Goal: Information Seeking & Learning: Learn about a topic

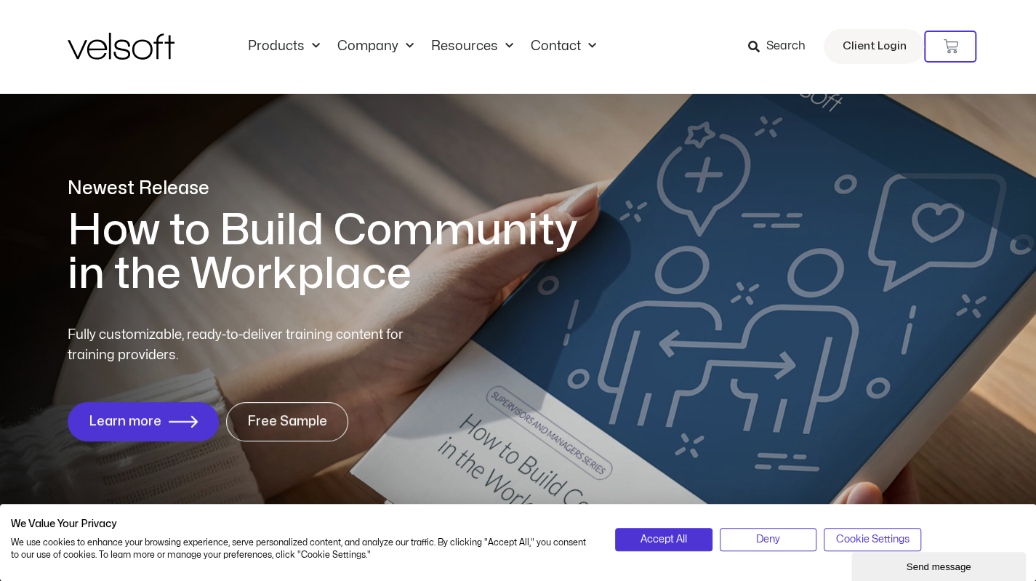
click at [759, 44] on icon at bounding box center [753, 47] width 12 height 12
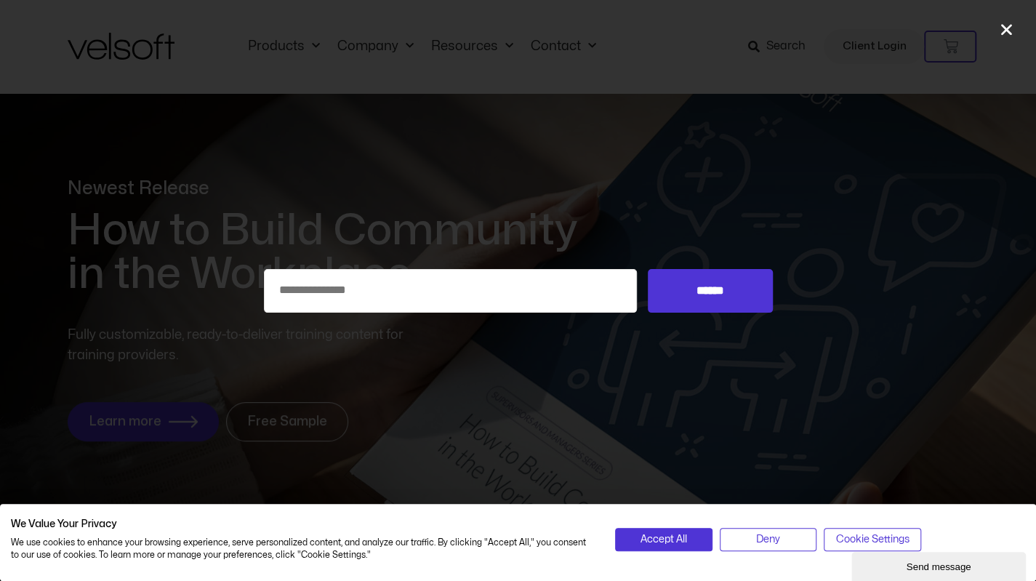
click at [1007, 25] on icon "Close" at bounding box center [1006, 29] width 15 height 15
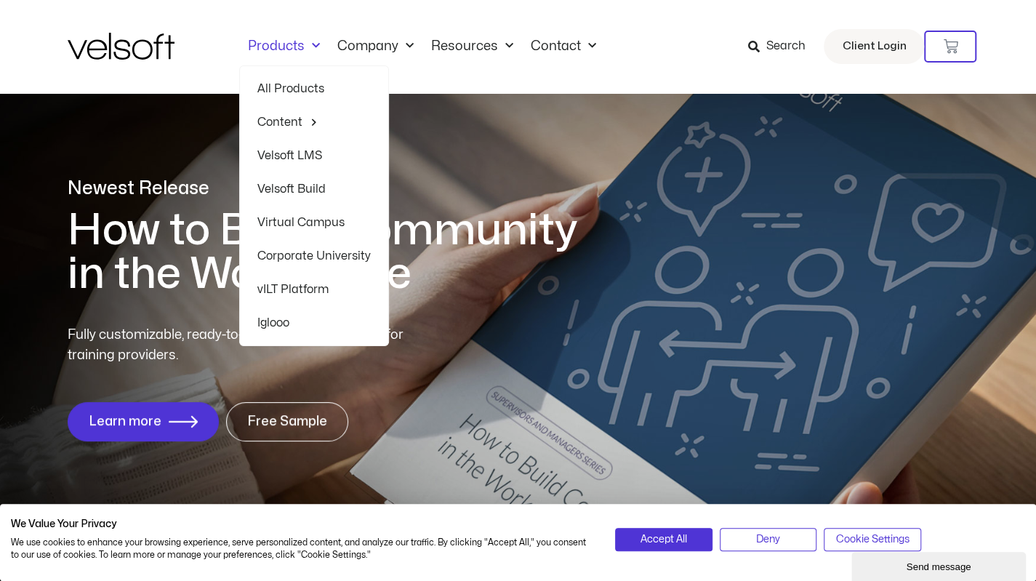
click at [278, 153] on link "Velsoft LMS" at bounding box center [313, 155] width 113 height 33
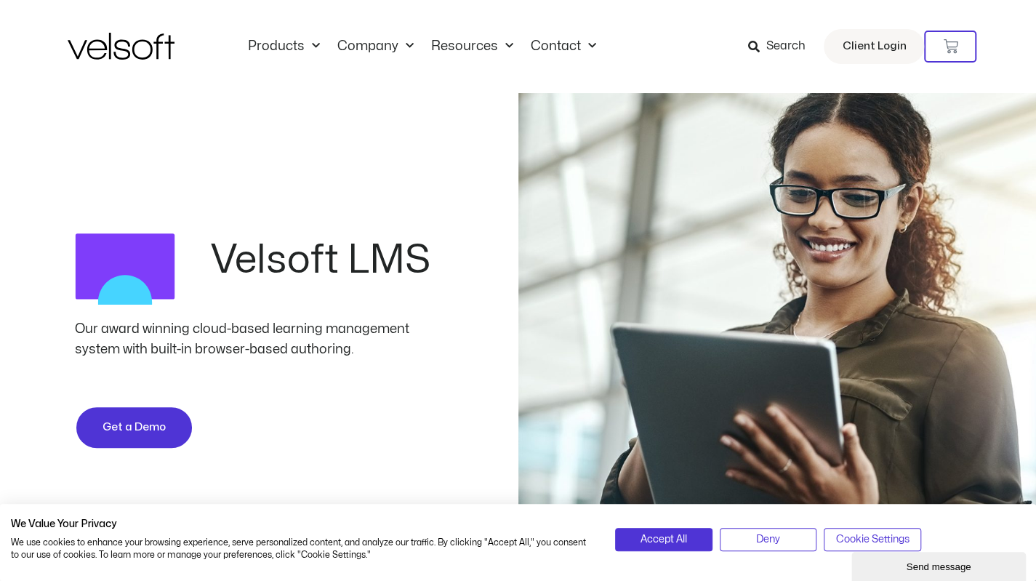
click at [756, 43] on icon at bounding box center [753, 47] width 12 height 12
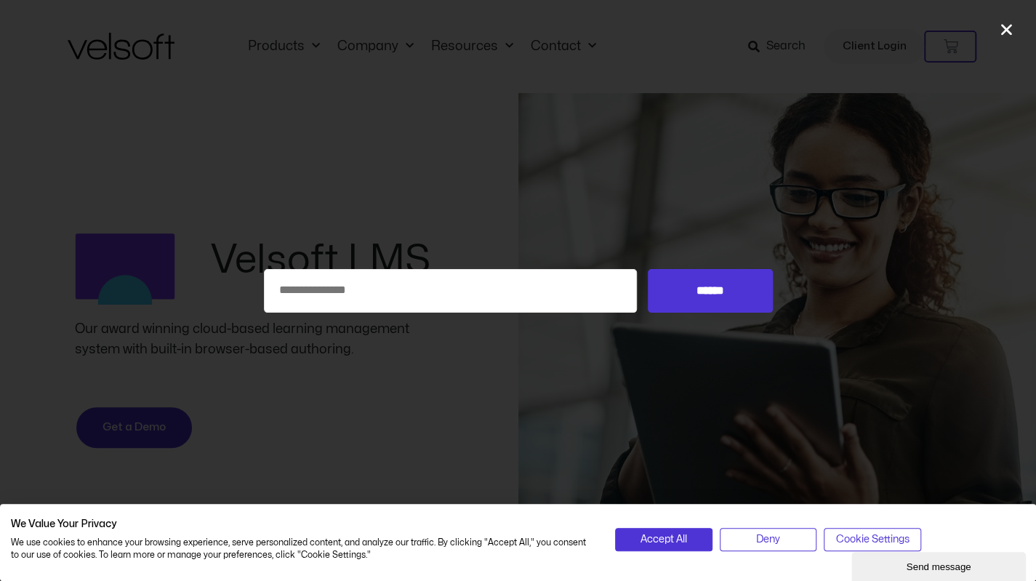
click at [1009, 28] on icon "Close" at bounding box center [1006, 29] width 15 height 15
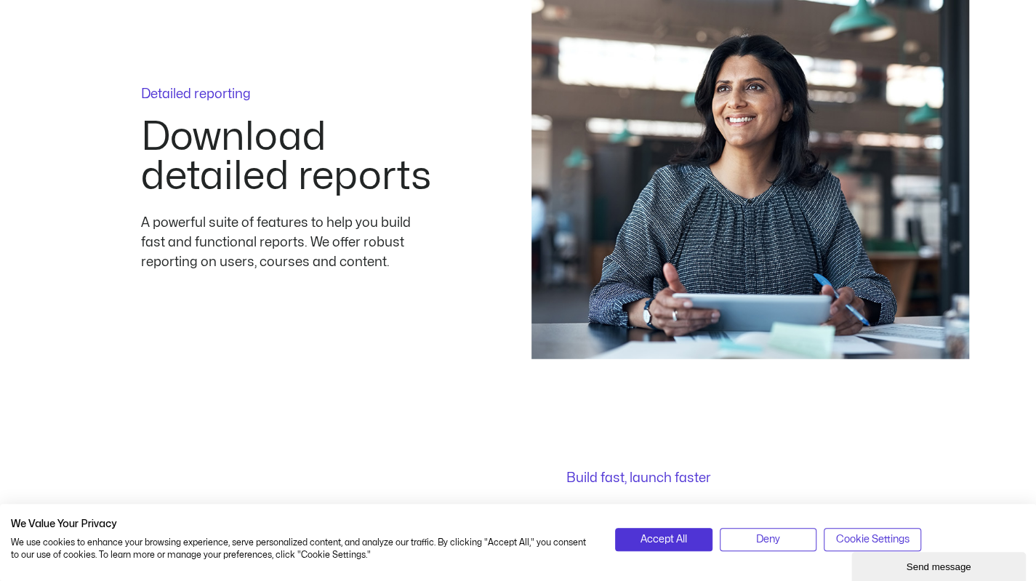
scroll to position [2035, 0]
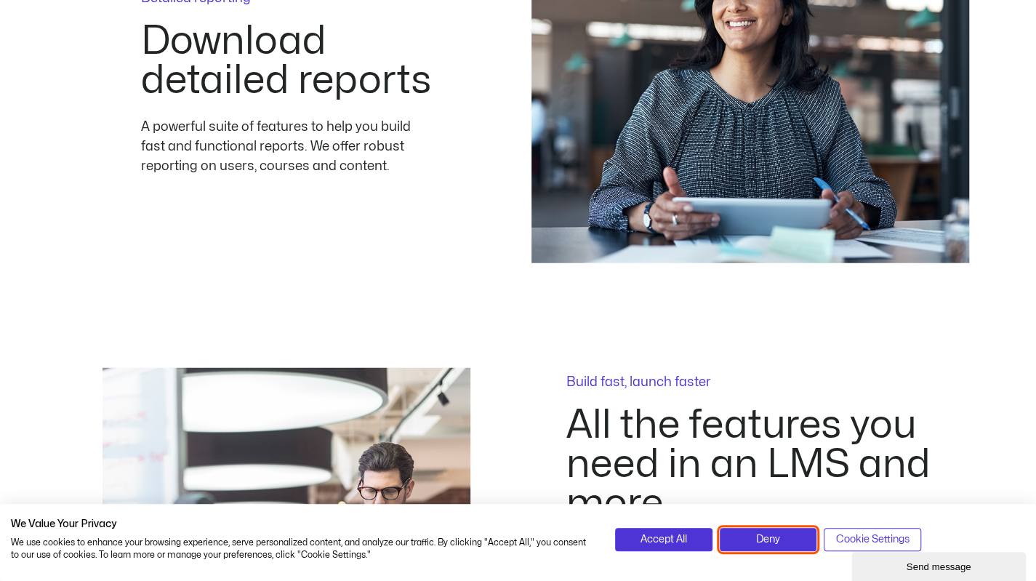
click at [763, 537] on span "Deny" at bounding box center [768, 539] width 24 height 16
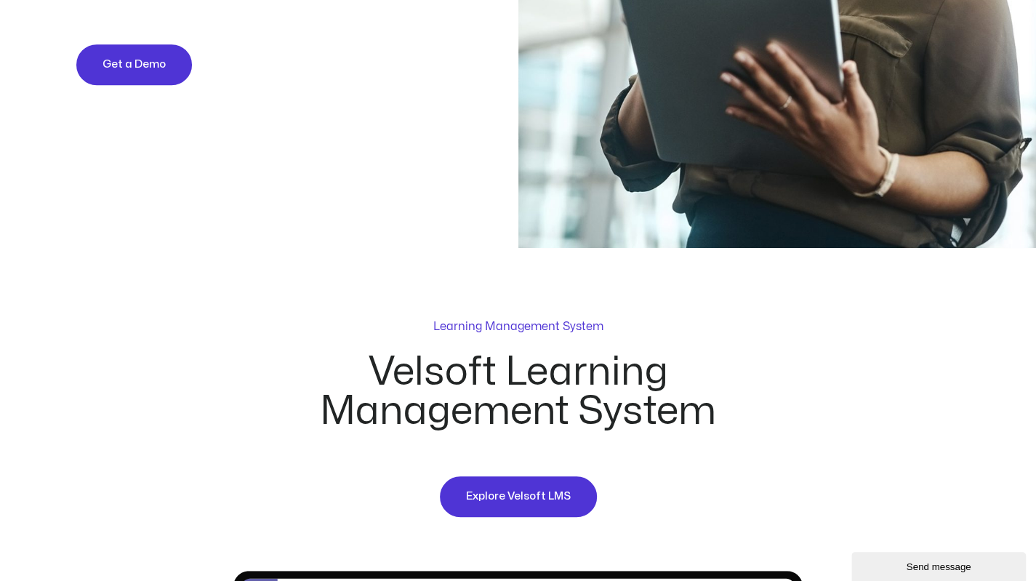
scroll to position [0, 0]
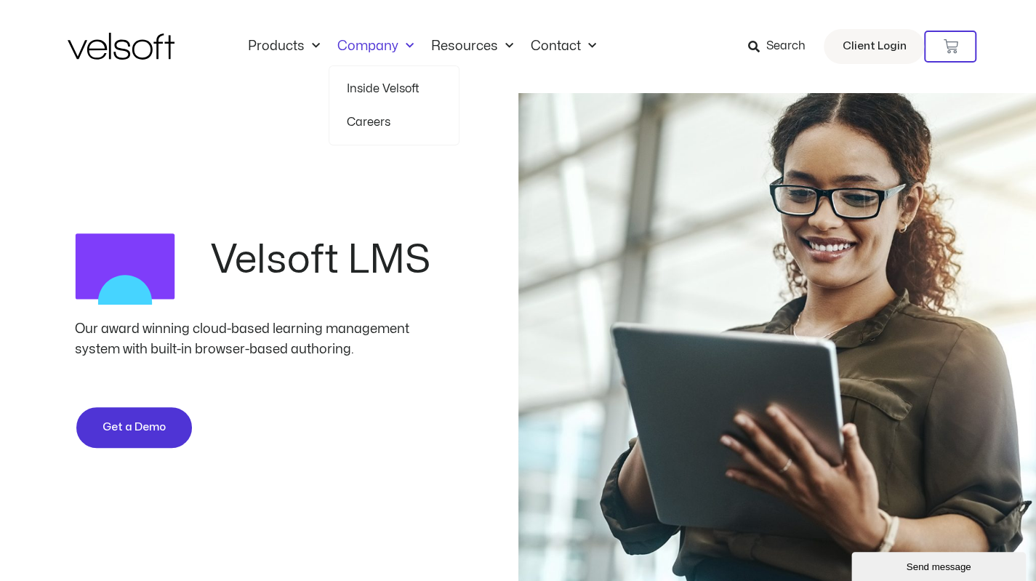
click at [407, 43] on span "Menu" at bounding box center [405, 46] width 15 height 24
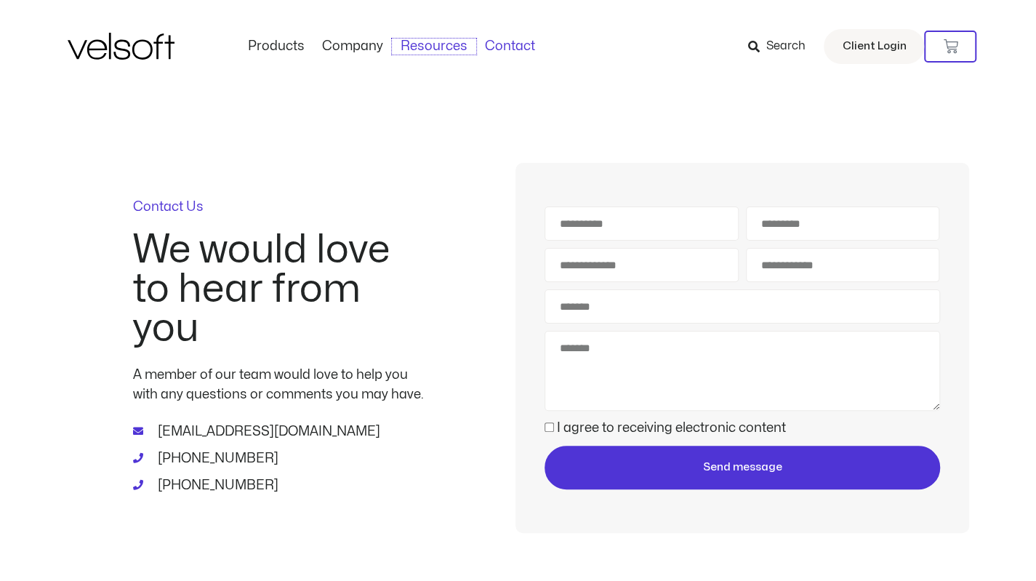
click at [449, 45] on link "Resources" at bounding box center [434, 47] width 84 height 16
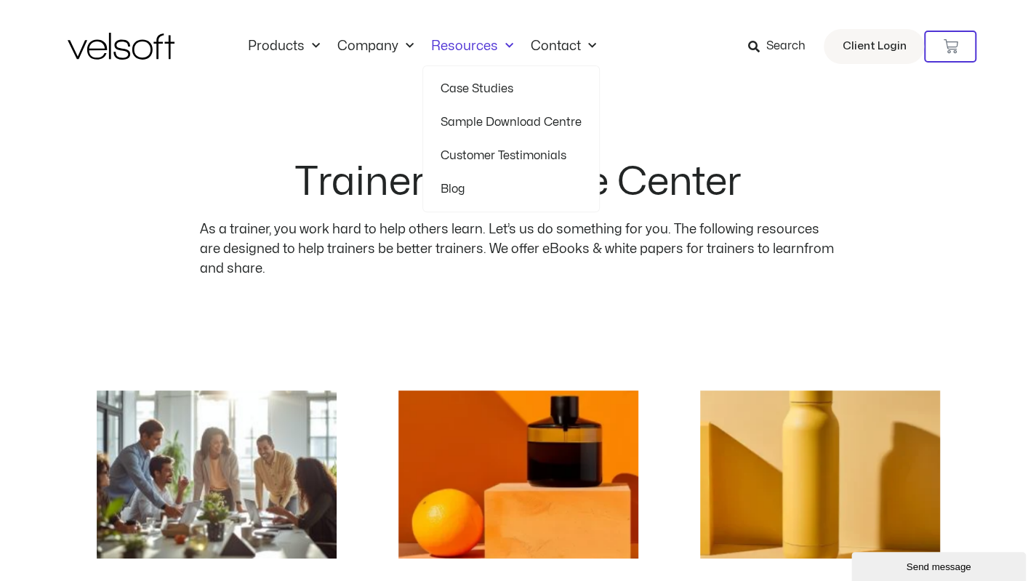
click at [514, 120] on link "Sample Download Centre" at bounding box center [510, 121] width 141 height 33
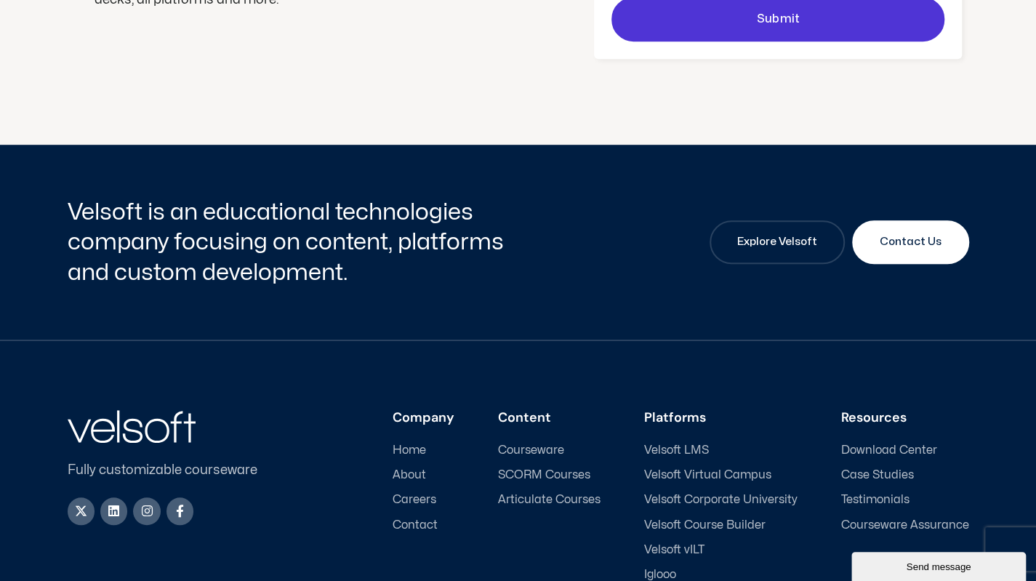
scroll to position [583, 0]
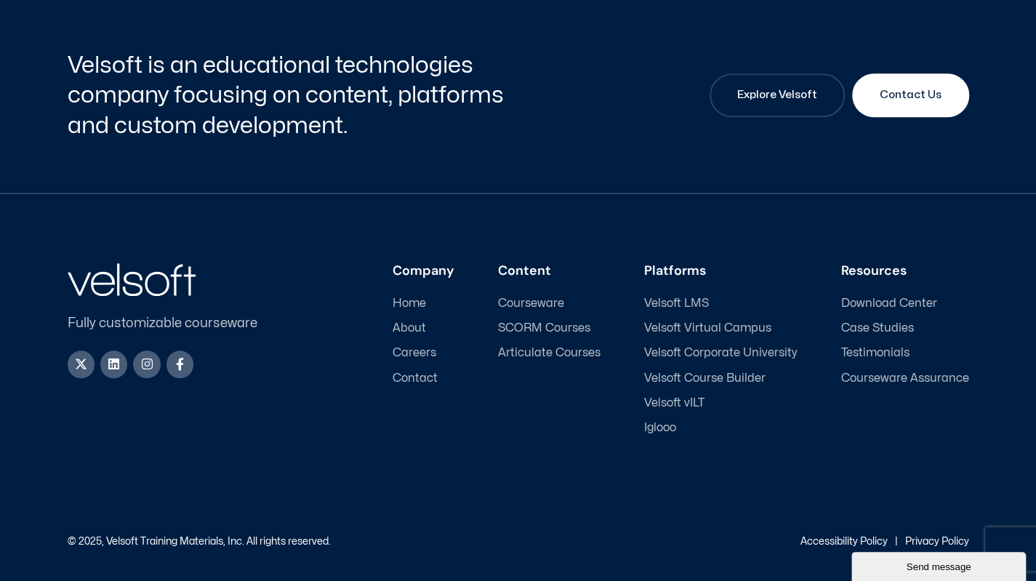
click at [699, 298] on span "Velsoft LMS" at bounding box center [676, 304] width 65 height 14
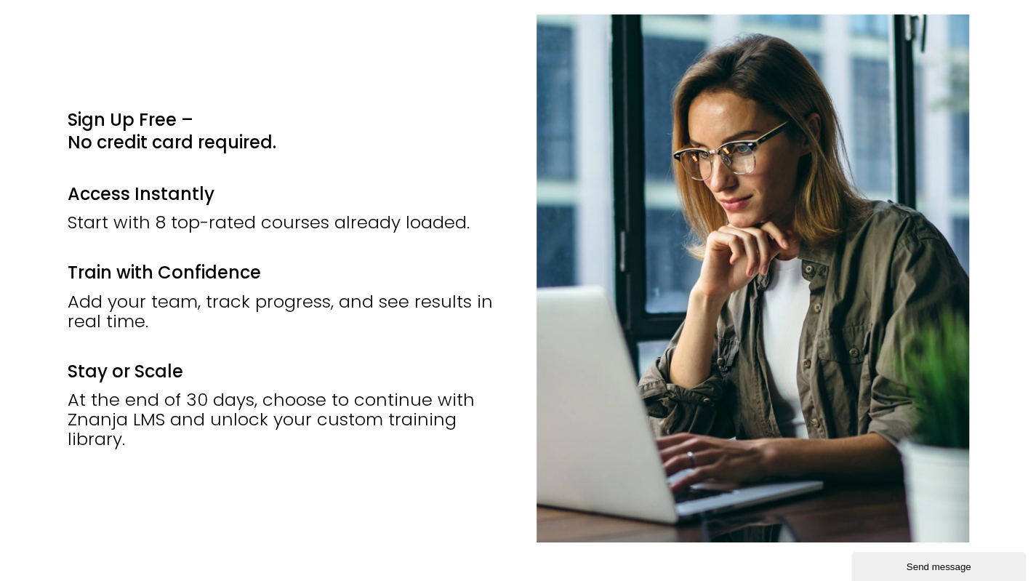
scroll to position [2617, 0]
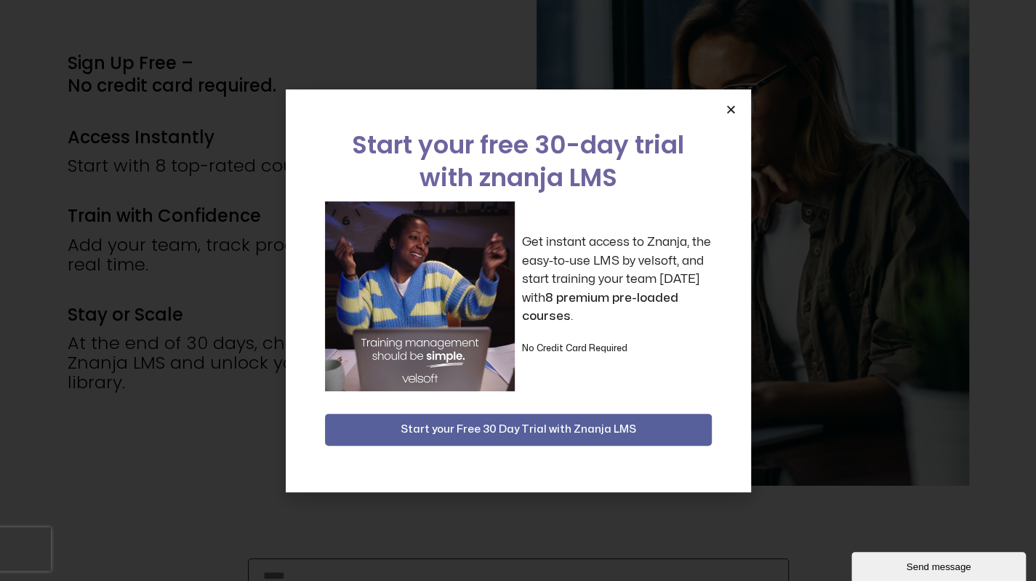
click at [731, 108] on icon "Close" at bounding box center [730, 109] width 11 height 11
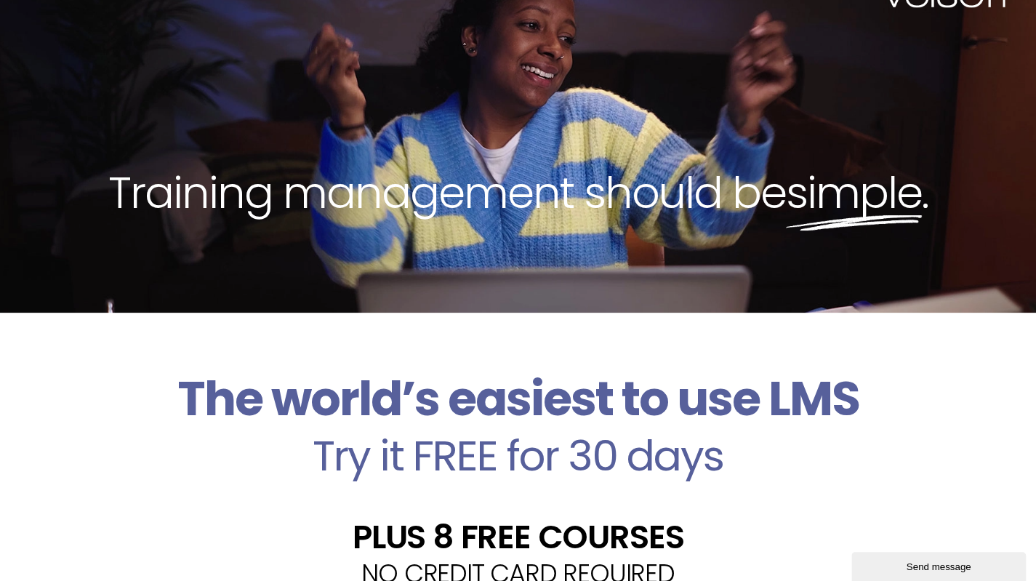
scroll to position [0, 0]
